Goal: Task Accomplishment & Management: Manage account settings

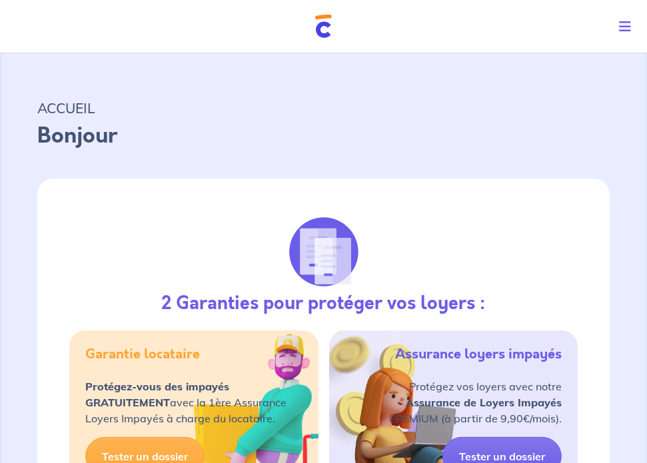
select select "FR"
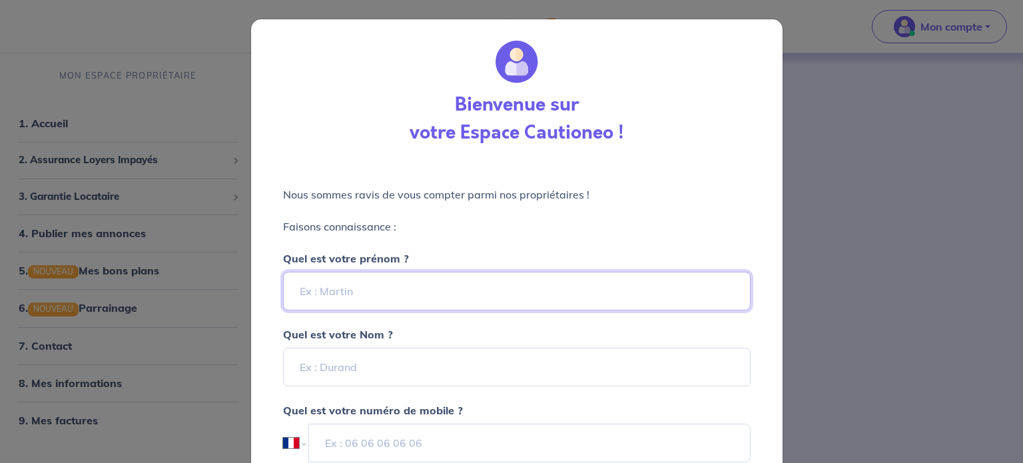
click at [412, 296] on input "Quel est votre prénom ?" at bounding box center [517, 291] width 468 height 39
type input "Sophie"
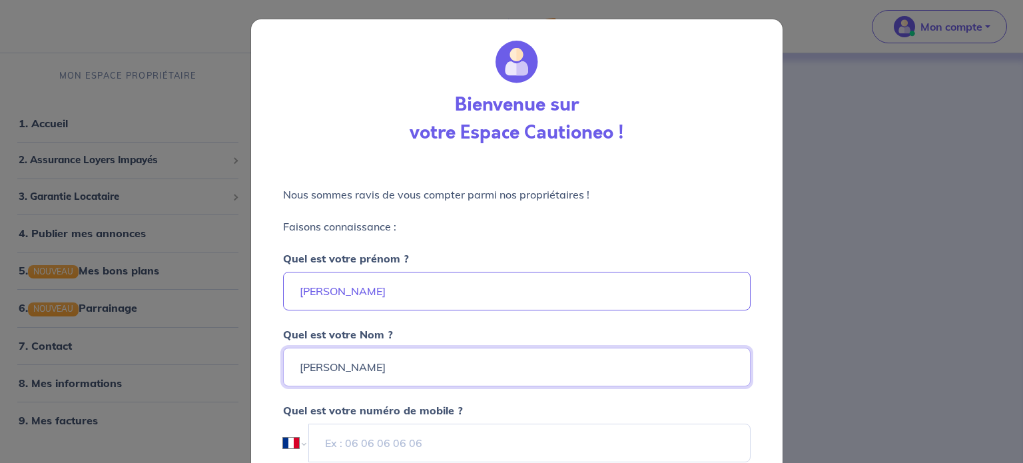
type input "Bouchet"
click at [424, 456] on input "tel" at bounding box center [529, 443] width 441 height 39
paste input "06 87 60 81 07"
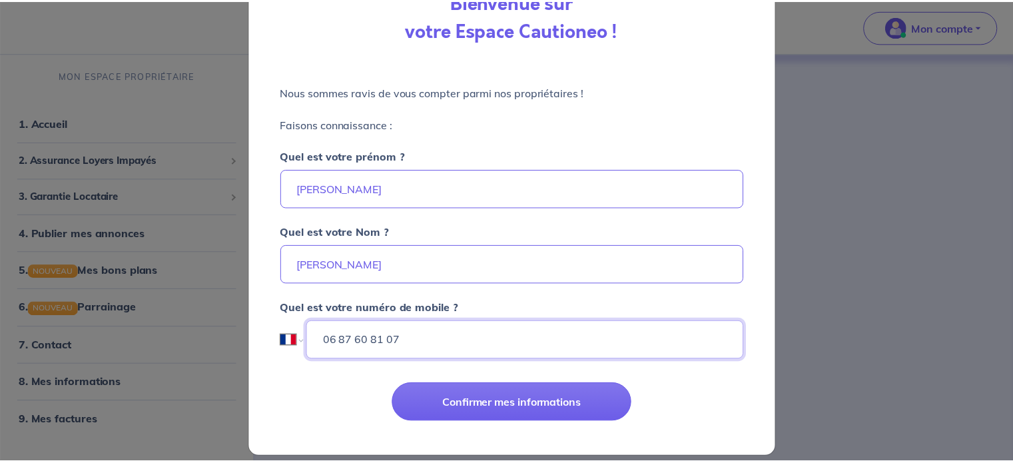
scroll to position [115, 0]
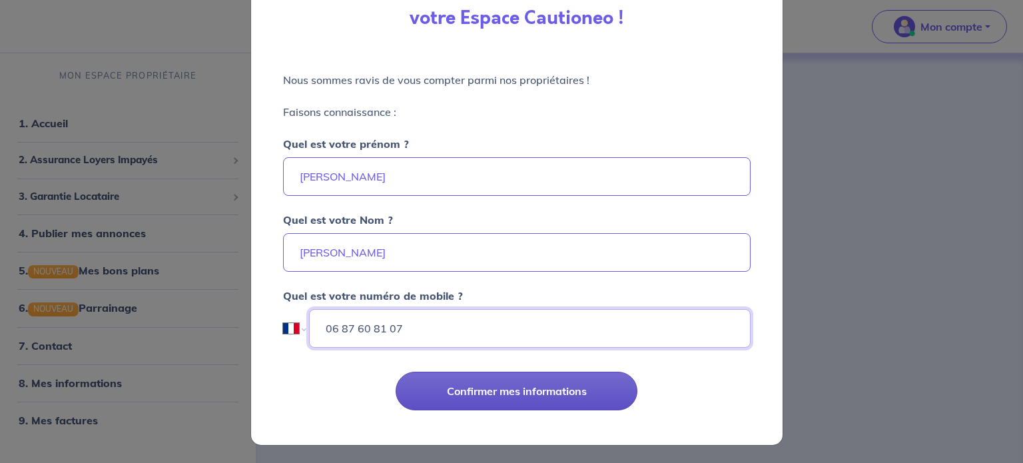
type input "06 87 60 81 07"
click at [467, 385] on button "Confirmer mes informations" at bounding box center [517, 391] width 242 height 39
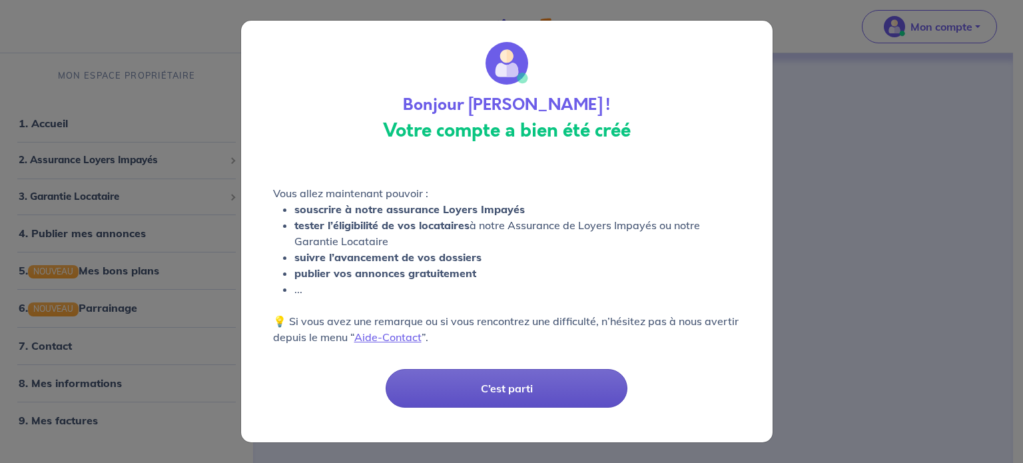
click at [504, 384] on button "C’est parti" at bounding box center [507, 388] width 242 height 39
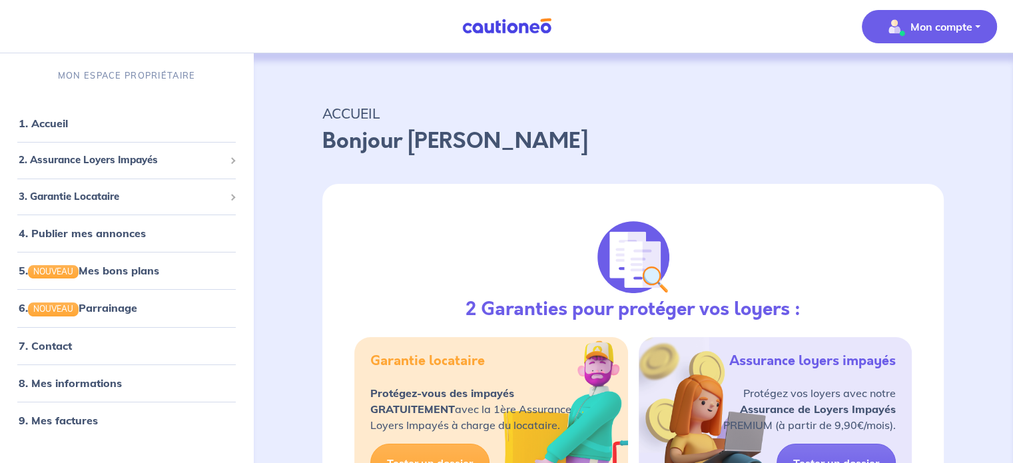
click at [656, 25] on p "Mon compte" at bounding box center [942, 27] width 62 height 16
click at [656, 83] on link "Mes informations" at bounding box center [916, 82] width 107 height 21
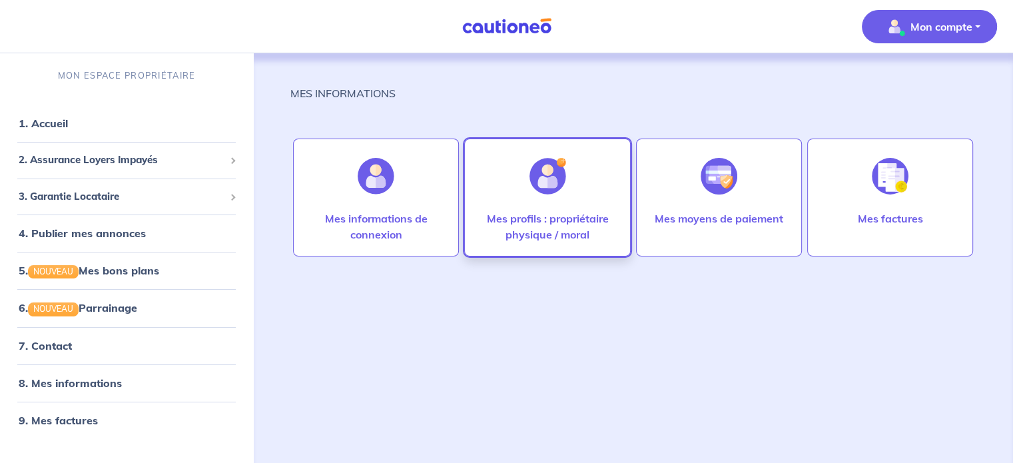
click at [552, 225] on p "Mes profils : propriétaire physique / moral" at bounding box center [547, 226] width 138 height 32
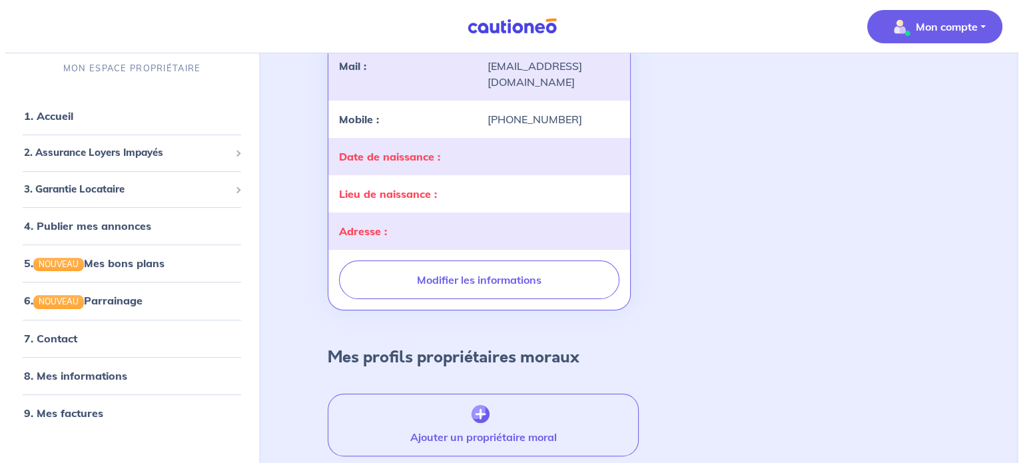
scroll to position [245, 0]
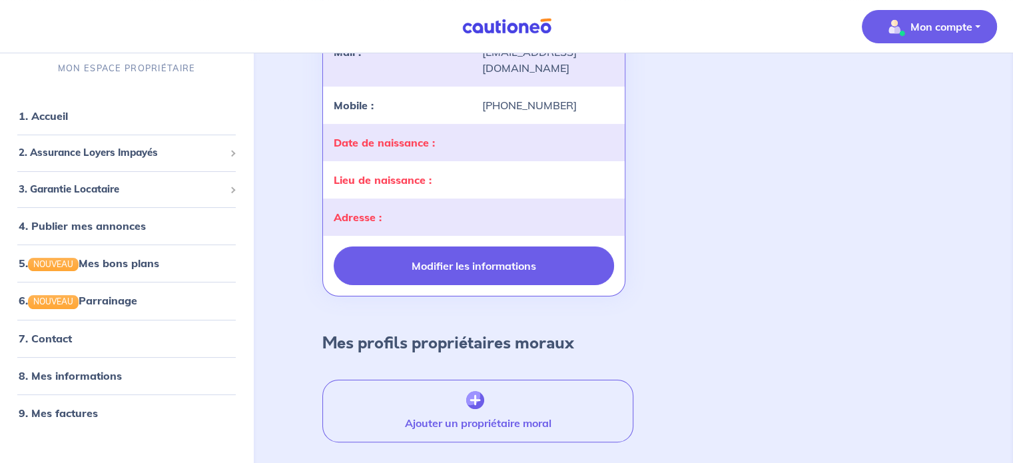
click at [573, 268] on button "Modifier les informations" at bounding box center [474, 265] width 280 height 39
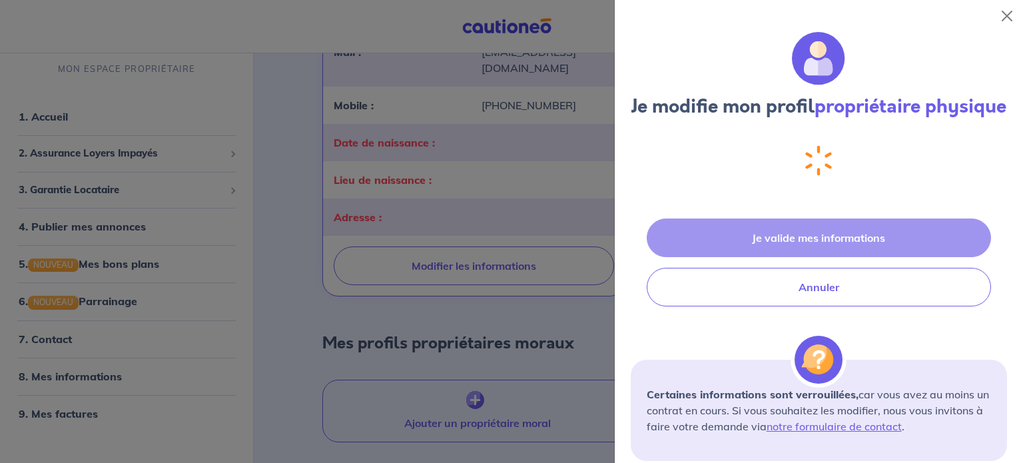
select select "FR"
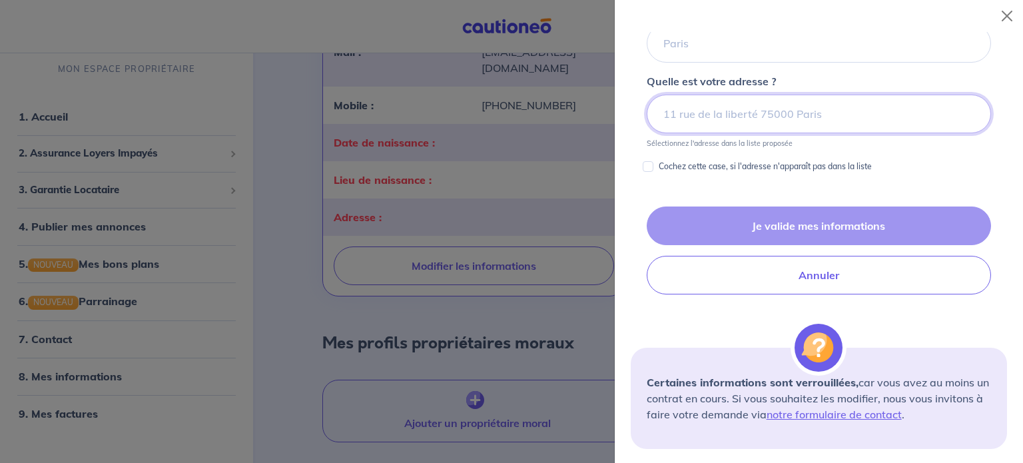
scroll to position [624, 0]
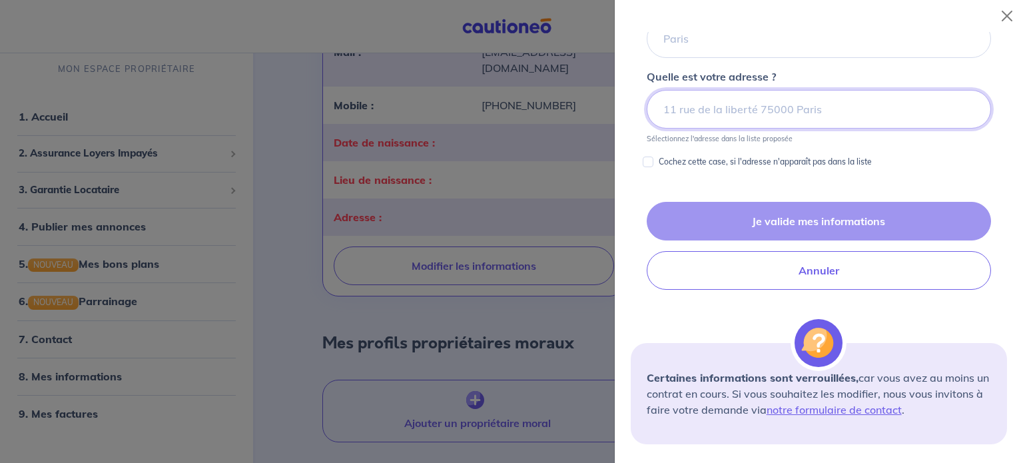
paste input "577 C CHEMIN DE LA LOUBE - 13650 MEYRARGUES"
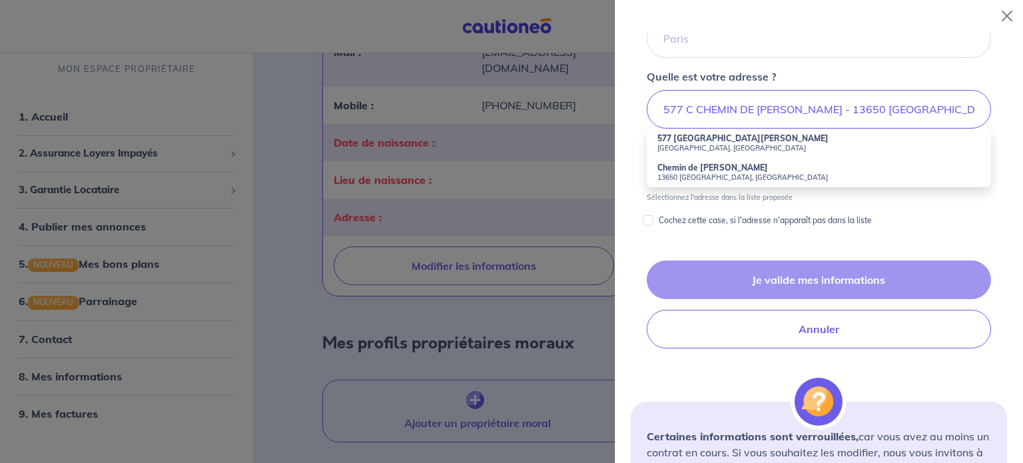
click at [656, 143] on strong "577 Chemin de la Loube" at bounding box center [742, 138] width 171 height 10
type input "577 Chemin de la Loube, Meyrargues, France"
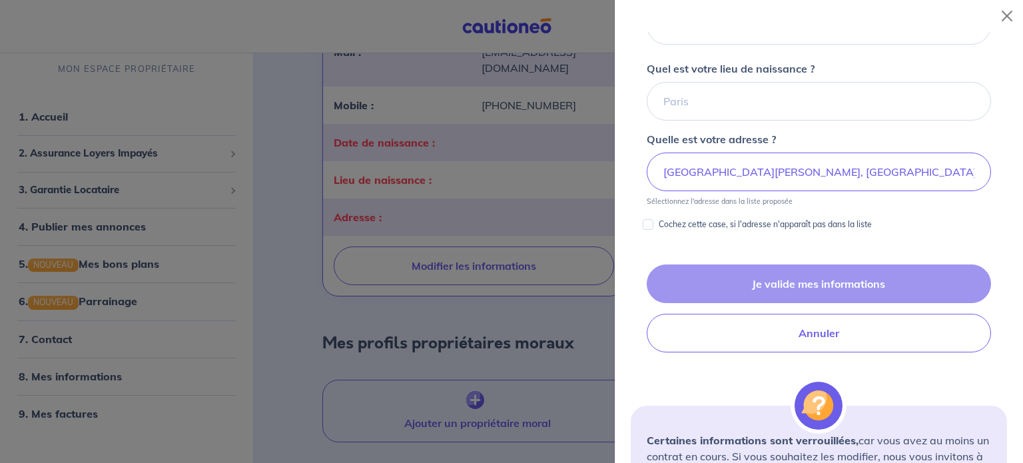
scroll to position [551, 0]
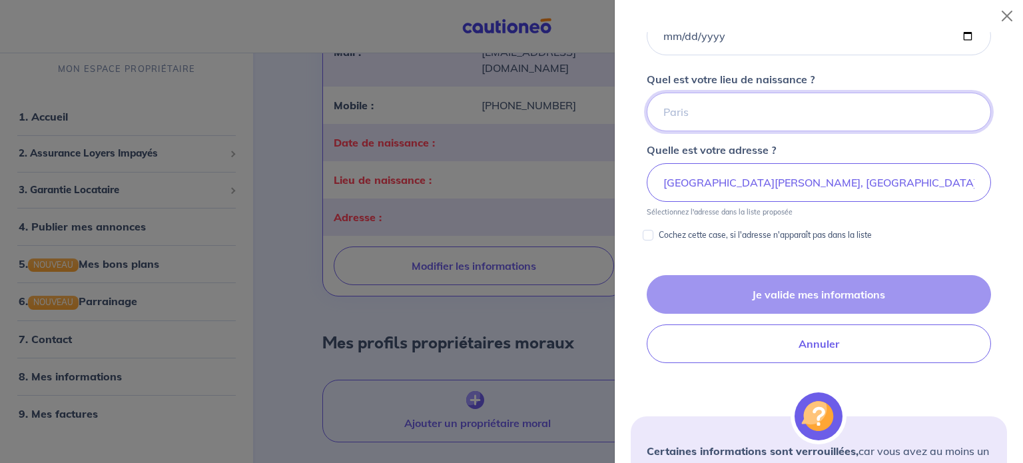
click at [656, 130] on input "Quel est votre lieu de naissance ?" at bounding box center [819, 112] width 344 height 39
type input "Paris"
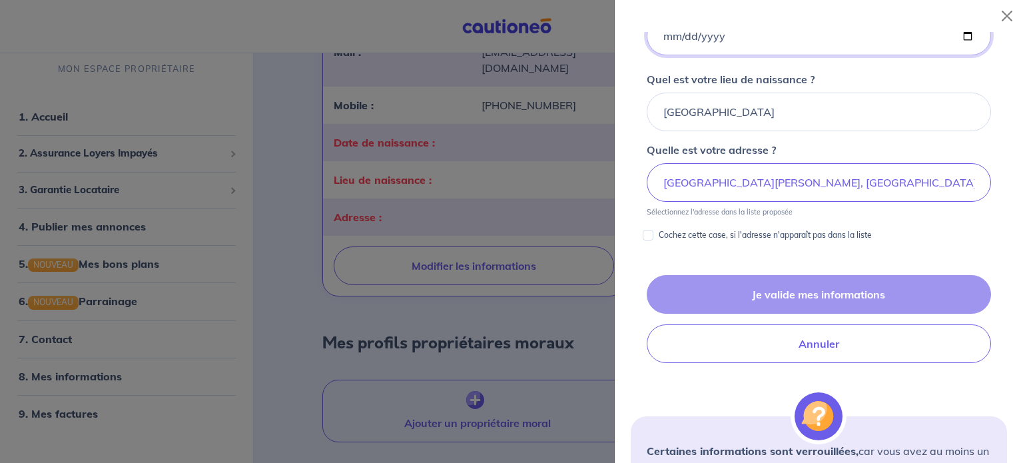
click at [656, 55] on input "Quelle est votre date de naissance ?" at bounding box center [819, 36] width 344 height 39
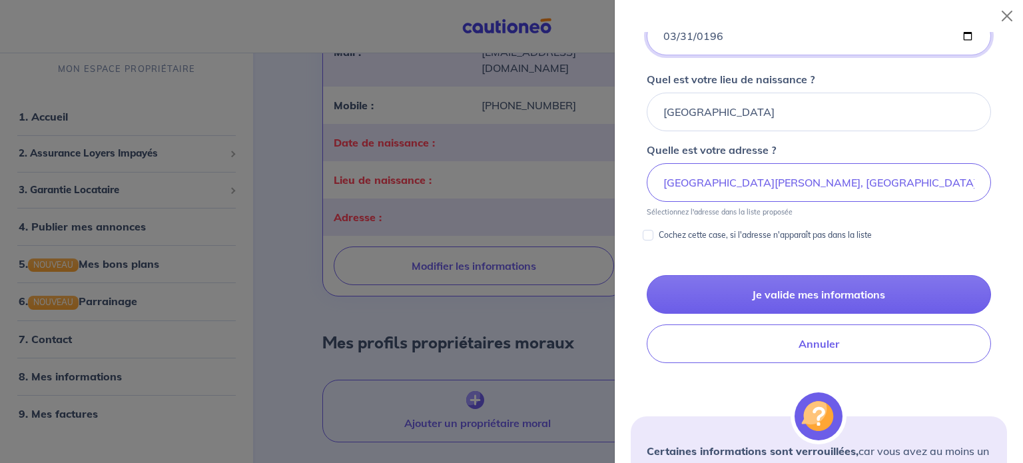
type input "1966-03-31"
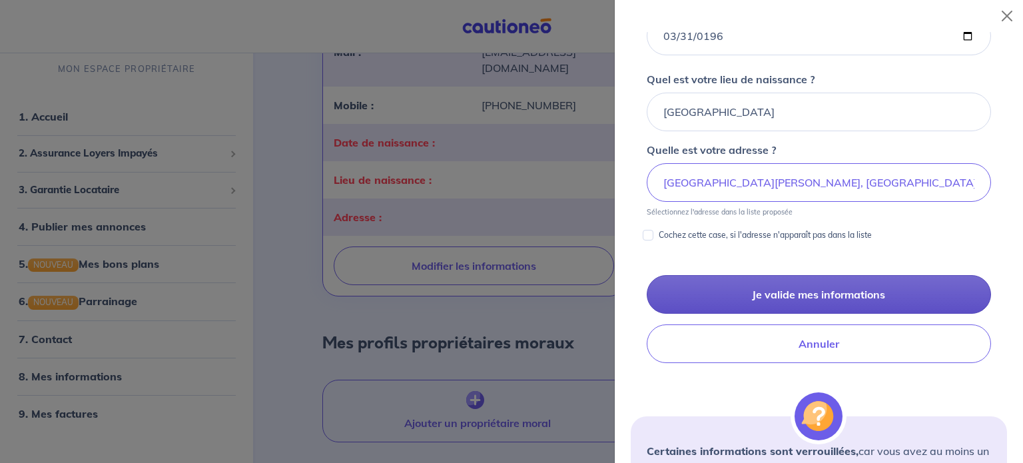
click at [656, 311] on button "Je valide mes informations" at bounding box center [819, 294] width 344 height 39
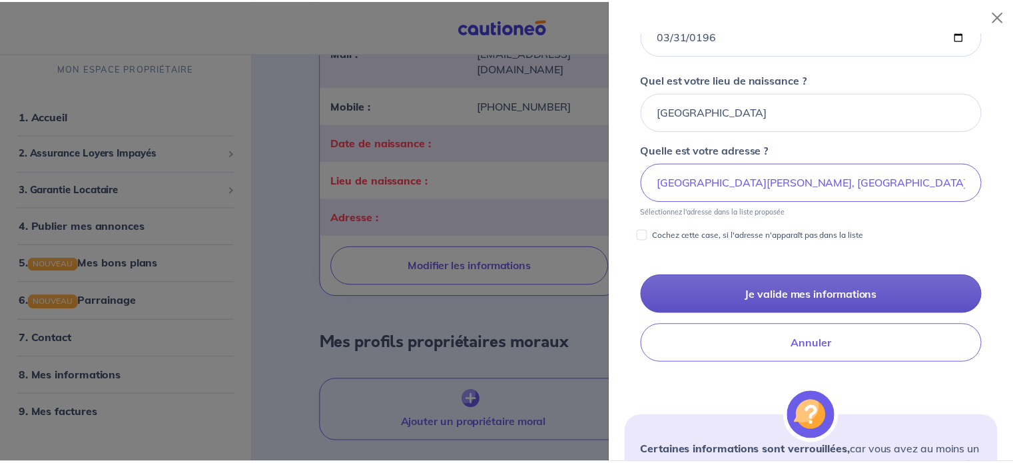
scroll to position [7, 0]
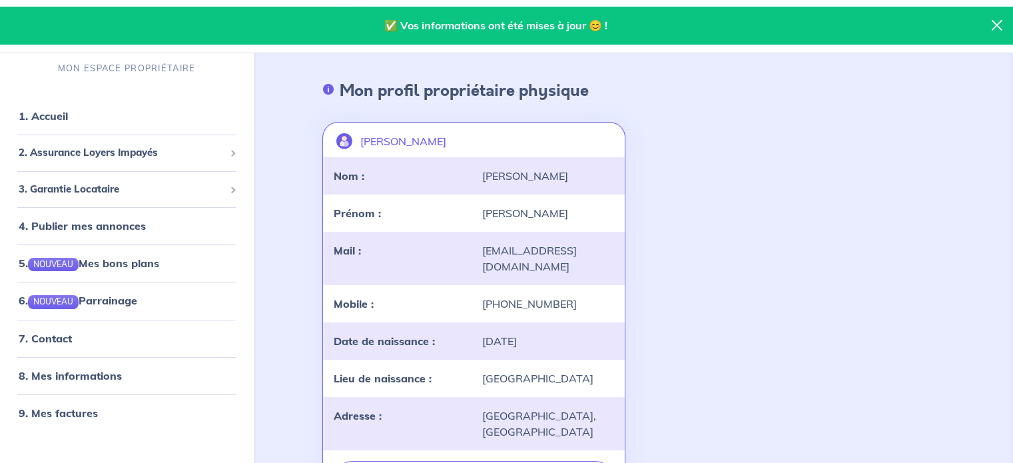
scroll to position [45, 0]
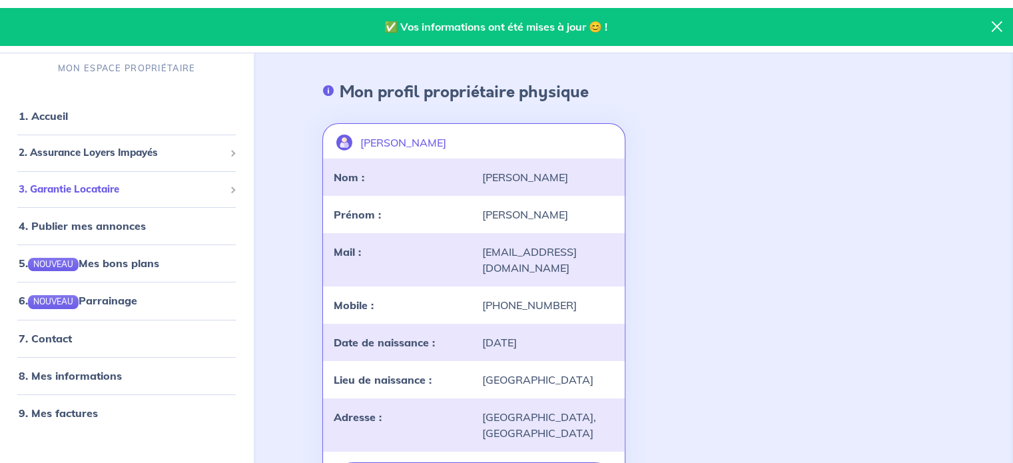
click at [123, 194] on span "3. Garantie Locataire" at bounding box center [122, 189] width 206 height 15
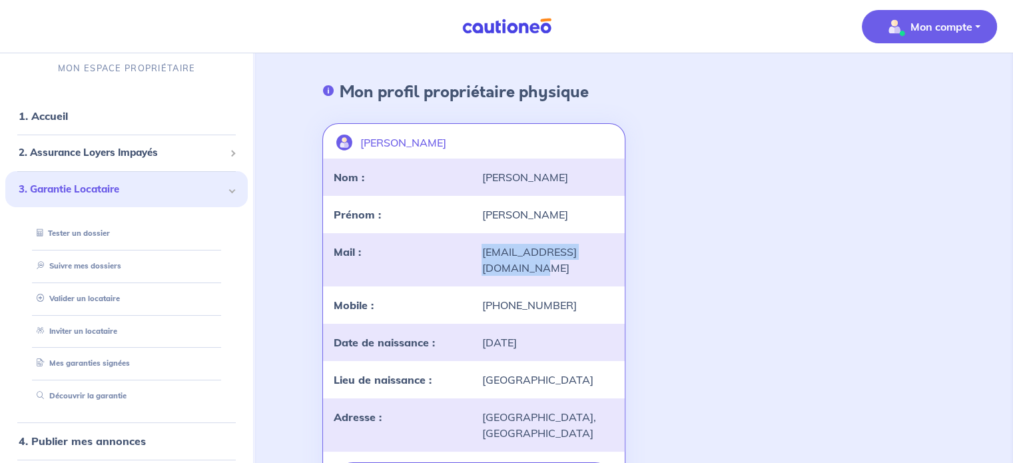
drag, startPoint x: 514, startPoint y: 270, endPoint x: 477, endPoint y: 248, distance: 43.3
click at [477, 248] on div "fambouchet94500@gmail.com" at bounding box center [548, 260] width 148 height 32
copy div "fambouchet94500@gmail.com"
